Goal: Transaction & Acquisition: Purchase product/service

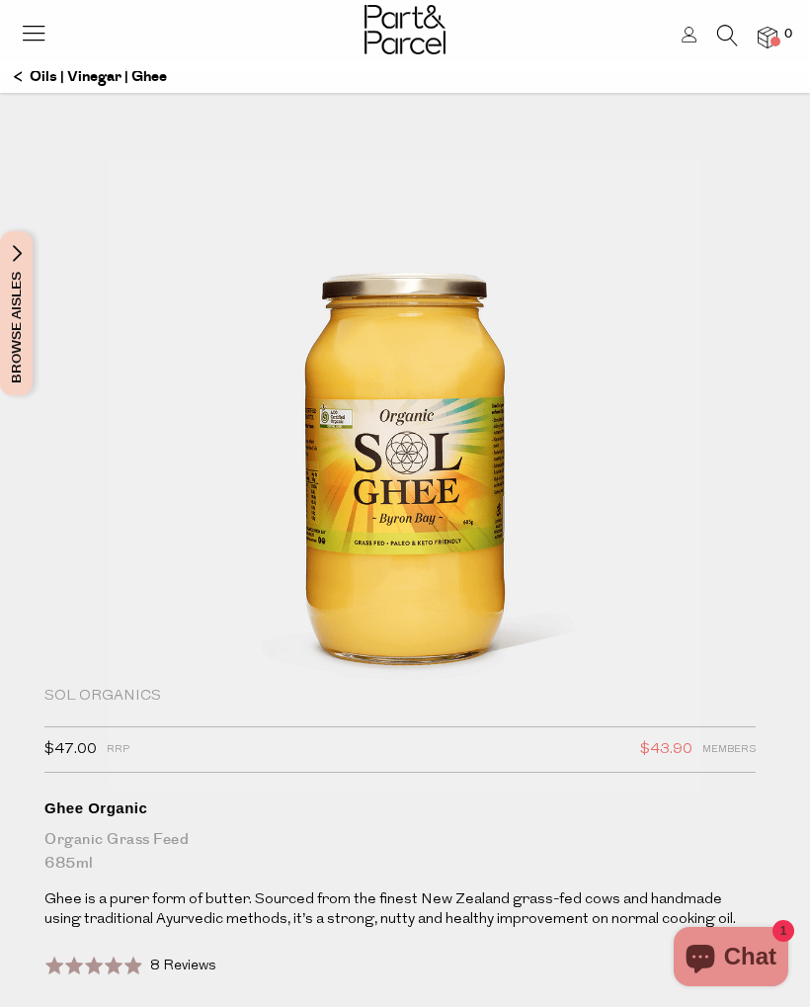
click at [150, 70] on header "Login 0" at bounding box center [405, 35] width 810 height 71
click at [157, 74] on p "Oils | Vinegar | Ghee" at bounding box center [90, 77] width 153 height 34
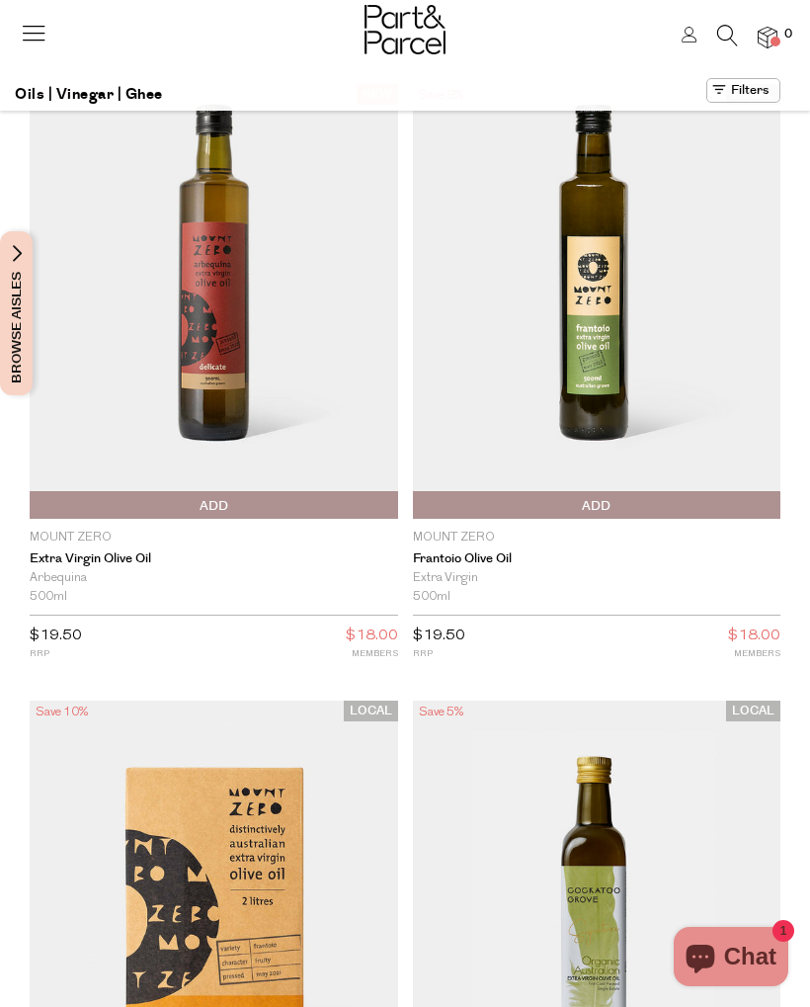
click at [149, 86] on h1 "Oils | Vinegar | Ghee" at bounding box center [89, 94] width 148 height 33
click at [149, 89] on h1 "Oils | Vinegar | Ghee" at bounding box center [89, 94] width 148 height 33
click at [727, 31] on icon at bounding box center [727, 36] width 21 height 22
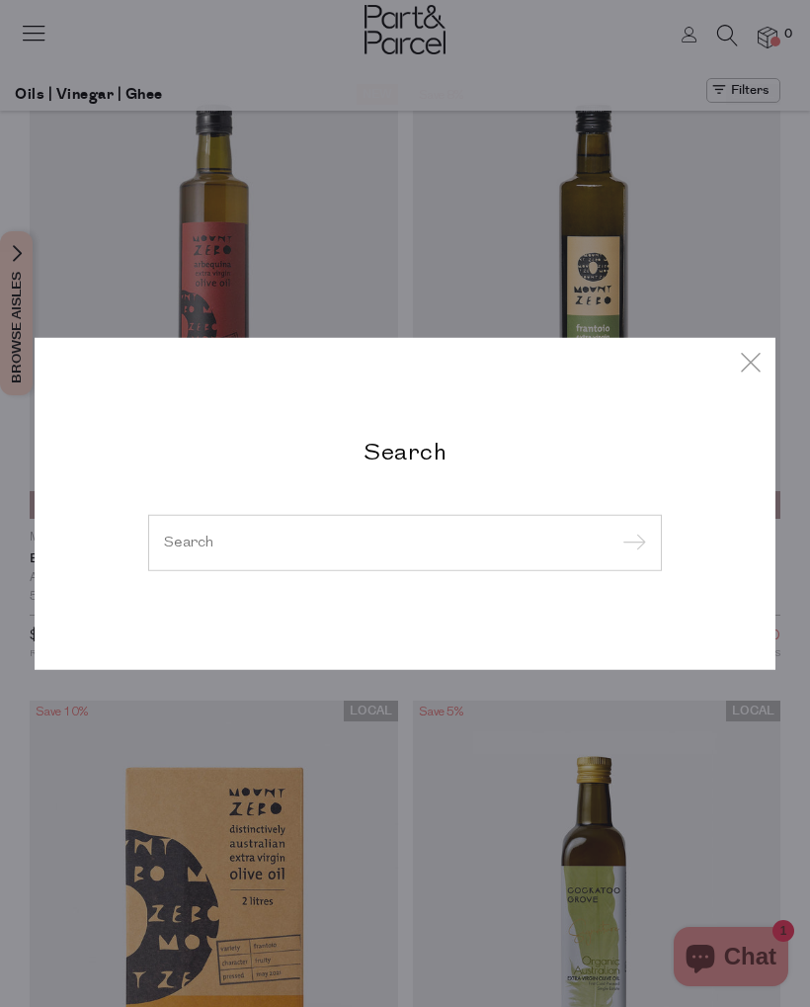
click at [353, 548] on input "search" at bounding box center [405, 542] width 482 height 15
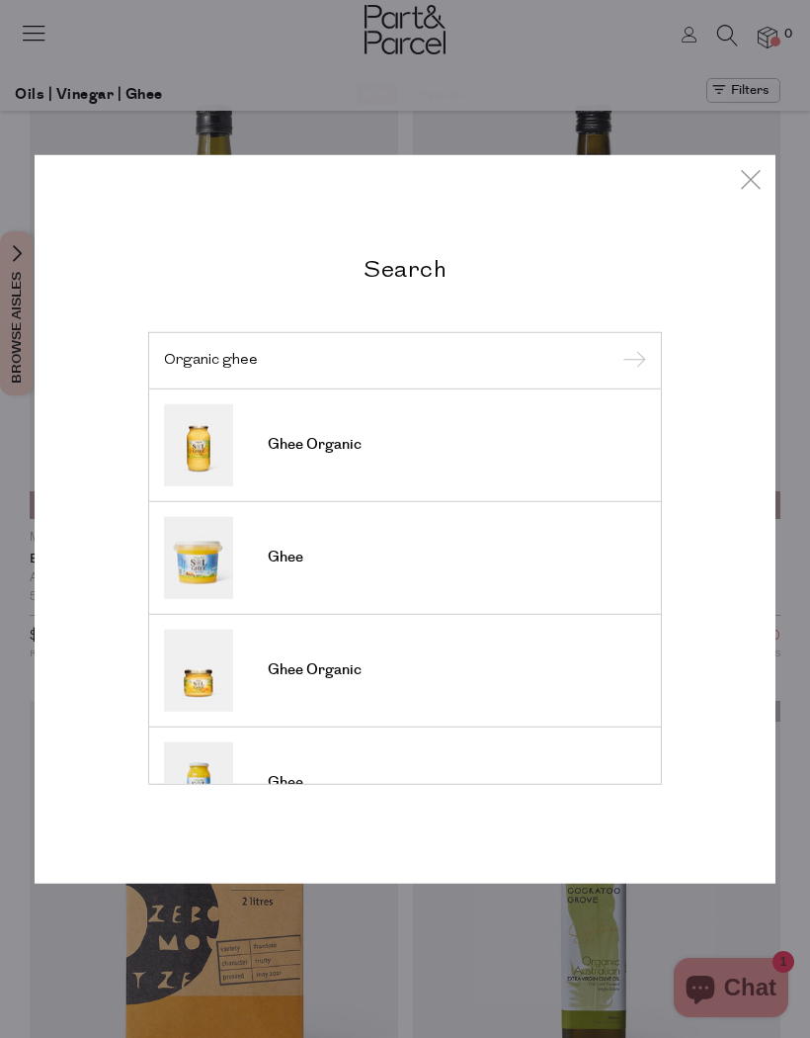
type input "Organic ghee"
click at [630, 362] on input "submit" at bounding box center [632, 362] width 30 height 30
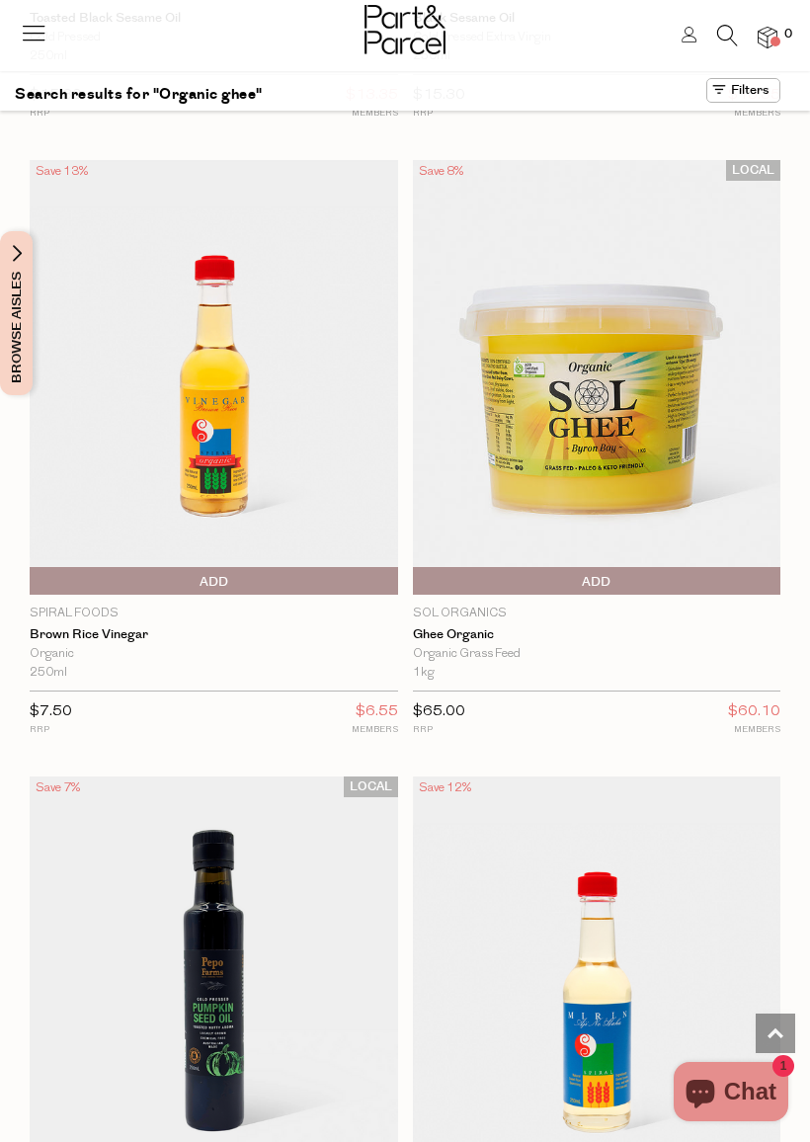
scroll to position [4894, 0]
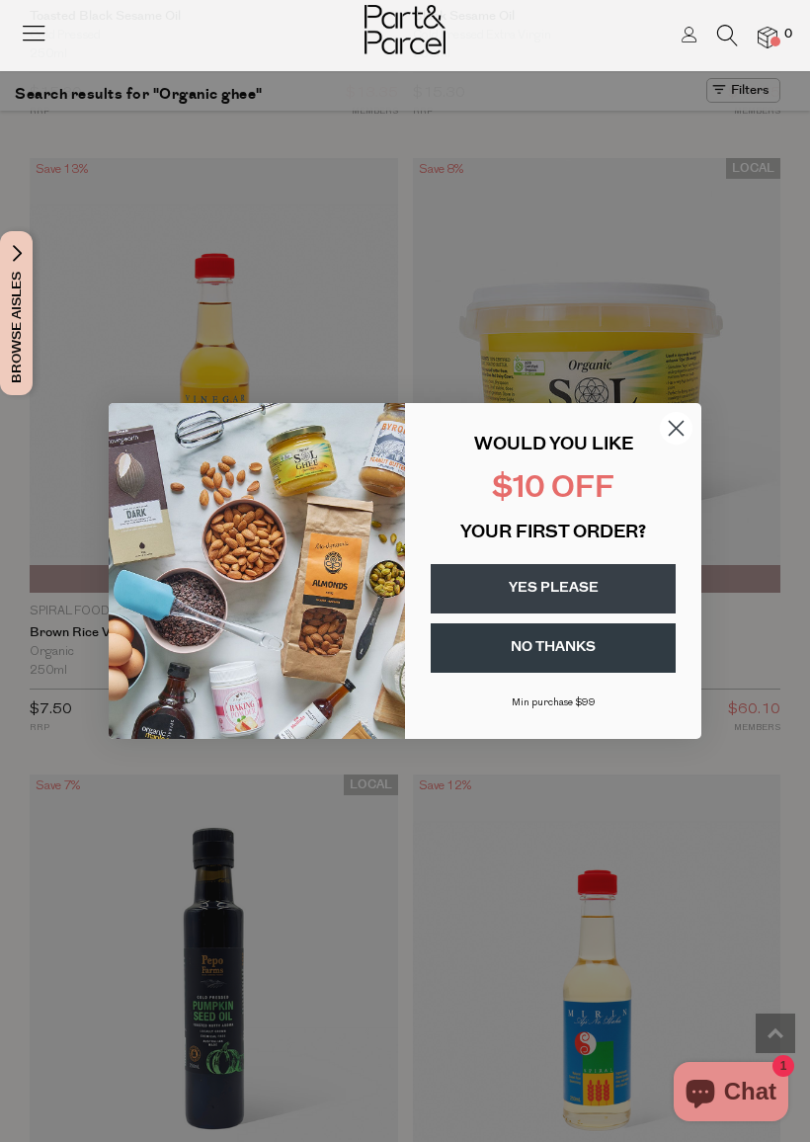
click at [626, 554] on div "YES PLEASE" at bounding box center [553, 586] width 257 height 64
click at [709, 439] on div "Close dialog WOULD YOU LIKE $10 OFF YOUR FIRST ORDER? YES PLEASE NO THANKS Min …" at bounding box center [405, 570] width 632 height 375
click at [605, 648] on button "NO THANKS" at bounding box center [553, 648] width 245 height 49
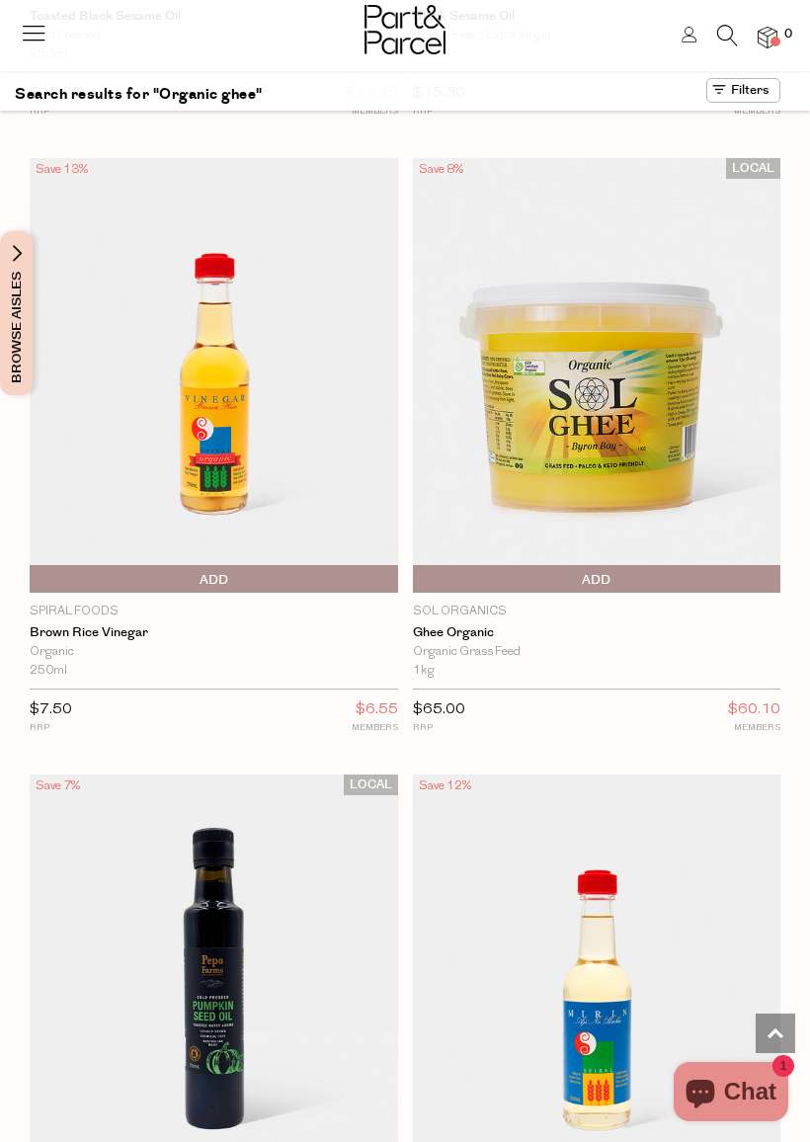
click at [626, 346] on img at bounding box center [597, 375] width 369 height 434
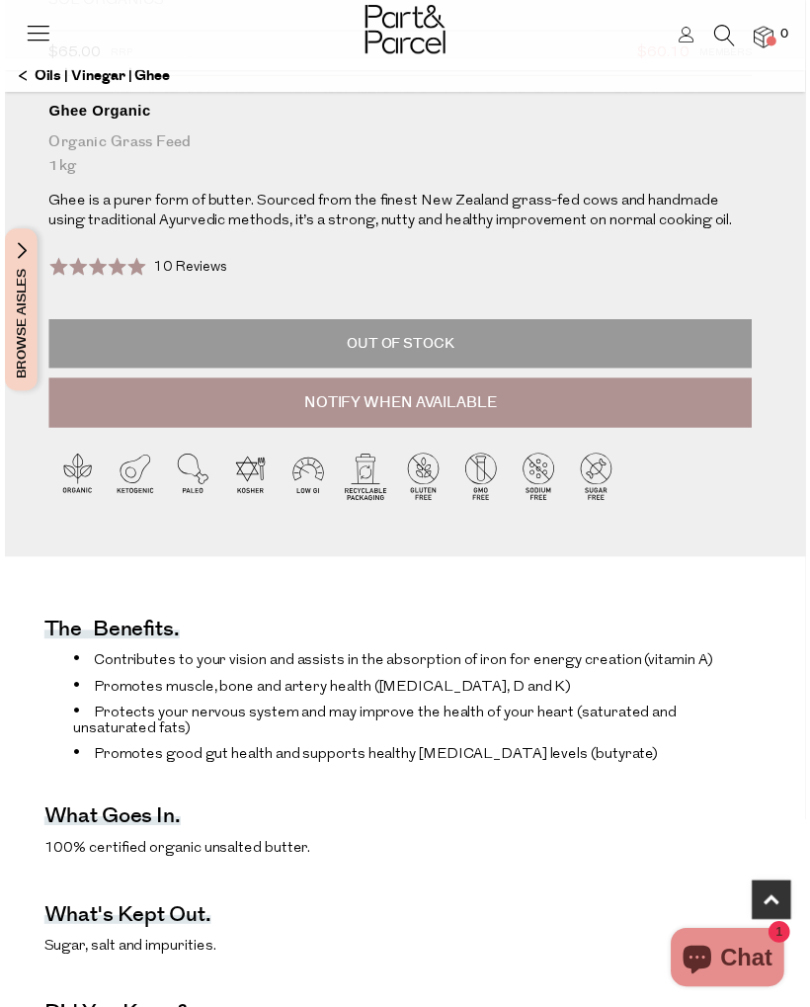
scroll to position [696, 0]
